Goal: Transaction & Acquisition: Purchase product/service

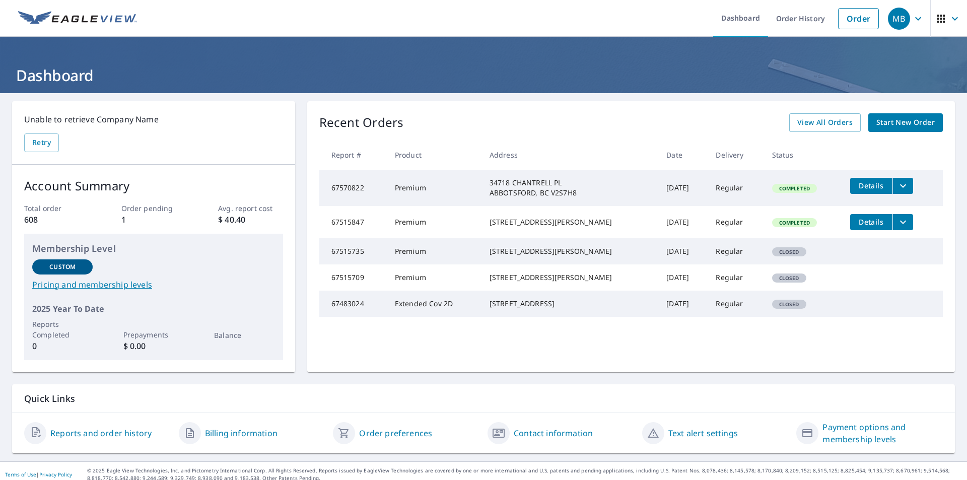
click at [900, 121] on span "Start New Order" at bounding box center [905, 122] width 58 height 13
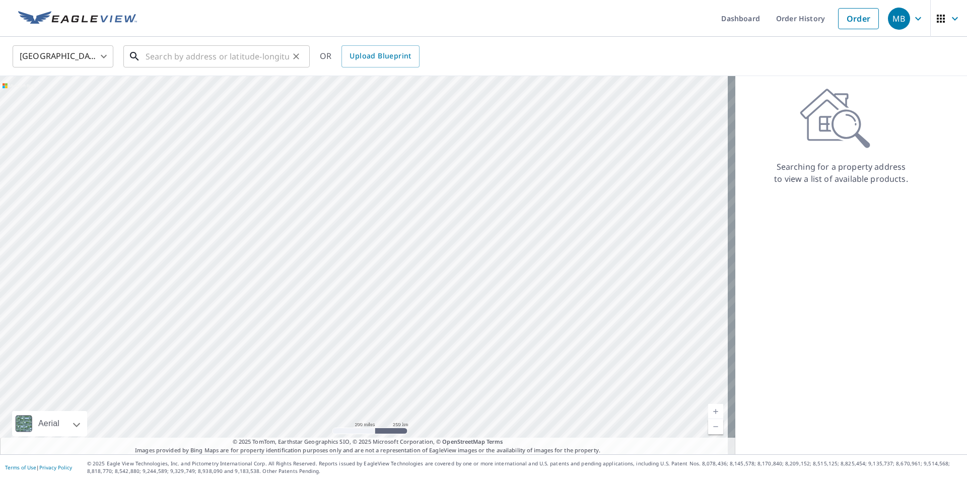
click at [196, 55] on input "text" at bounding box center [218, 56] width 144 height 28
paste input "[STREET_ADDRESS]"
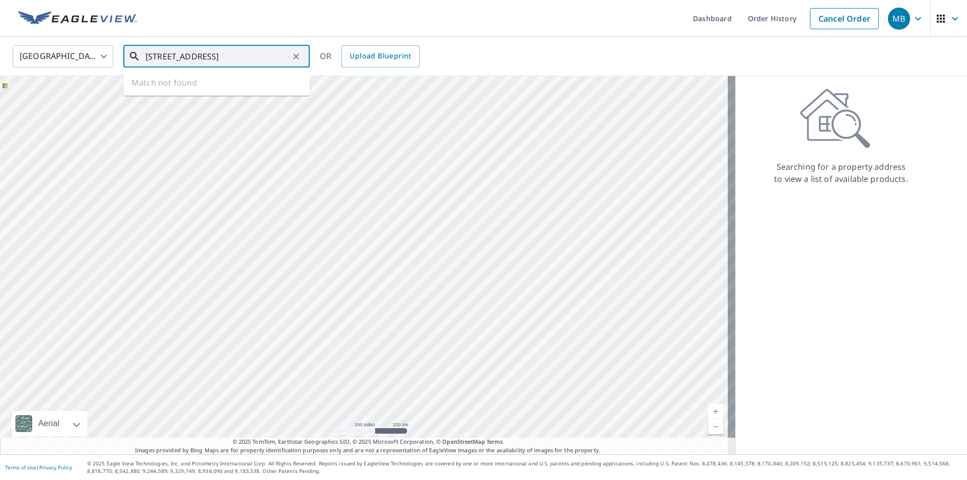
type input "[STREET_ADDRESS]"
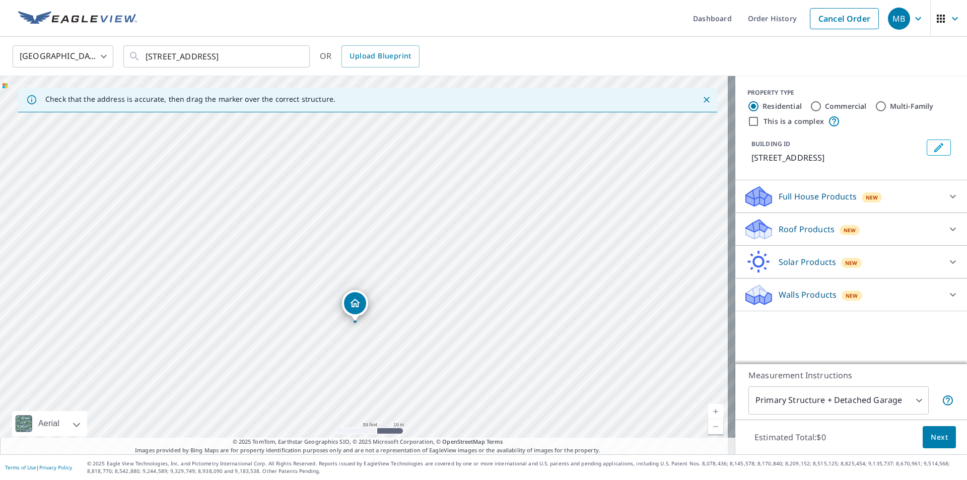
drag, startPoint x: 332, startPoint y: 221, endPoint x: 323, endPoint y: 279, distance: 58.6
click at [323, 279] on div "[STREET_ADDRESS]" at bounding box center [367, 265] width 735 height 378
drag, startPoint x: 327, startPoint y: 295, endPoint x: 315, endPoint y: 275, distance: 23.2
click at [315, 275] on div "[STREET_ADDRESS]" at bounding box center [367, 265] width 735 height 378
drag, startPoint x: 313, startPoint y: 350, endPoint x: 315, endPoint y: 212, distance: 137.5
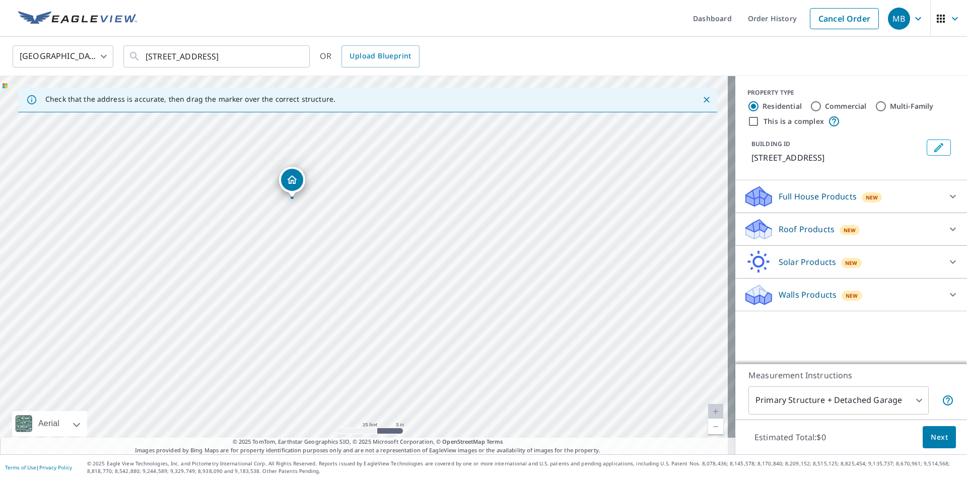
click at [315, 212] on div "[STREET_ADDRESS]" at bounding box center [367, 265] width 735 height 378
click at [932, 437] on span "Next" at bounding box center [939, 437] width 17 height 13
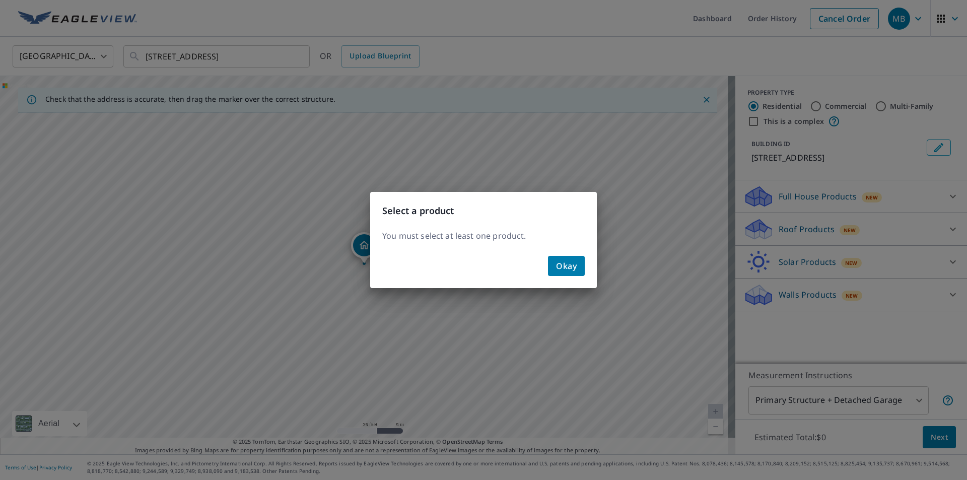
click at [574, 271] on span "Okay" at bounding box center [566, 266] width 21 height 14
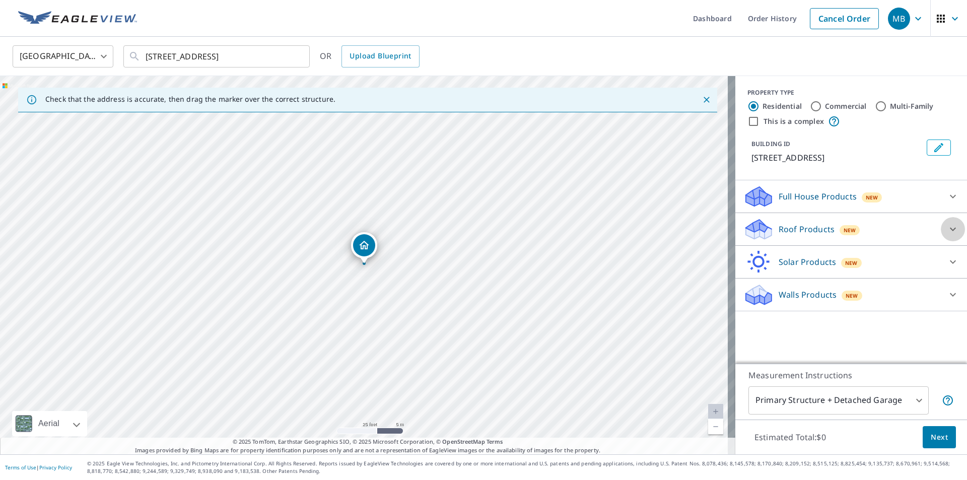
click at [947, 226] on icon at bounding box center [953, 229] width 12 height 12
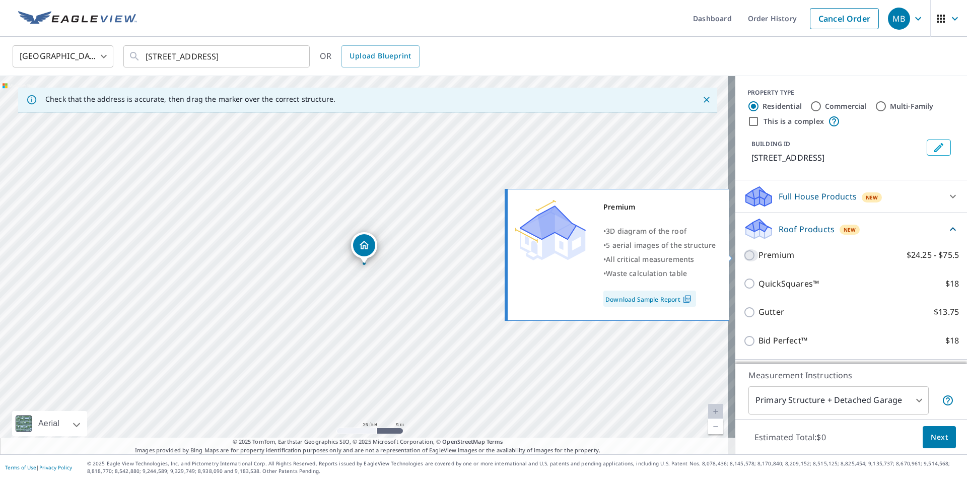
click at [743, 254] on input "Premium $24.25 - $75.5" at bounding box center [750, 255] width 15 height 12
checkbox input "true"
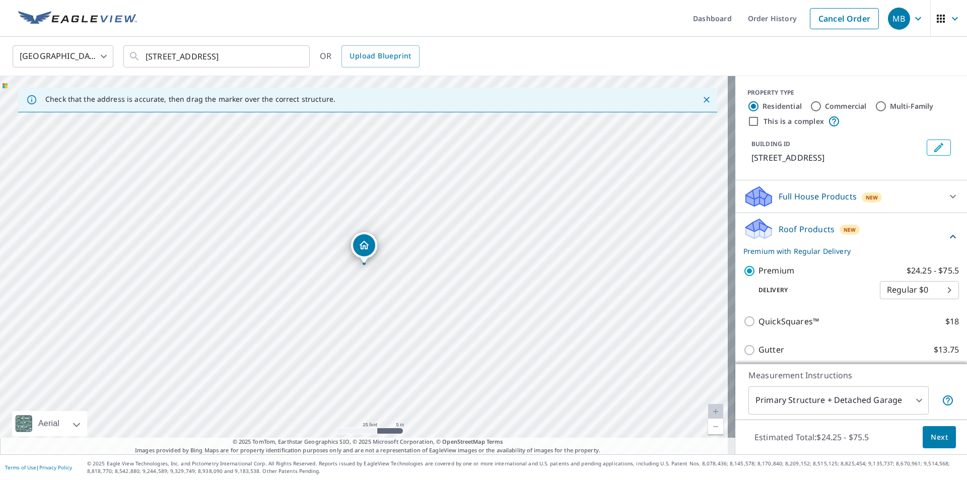
click at [931, 440] on span "Next" at bounding box center [939, 437] width 17 height 13
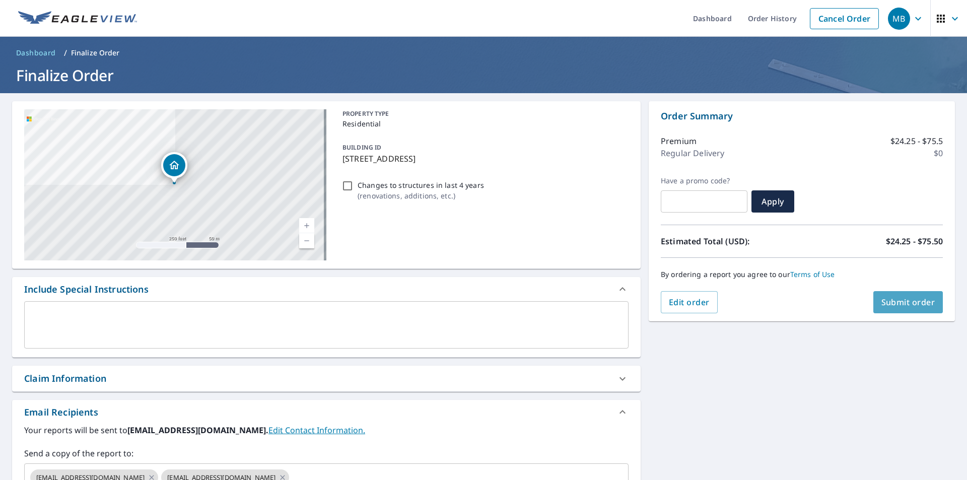
click at [894, 300] on span "Submit order" at bounding box center [908, 302] width 54 height 11
